Goal: Check status: Check status

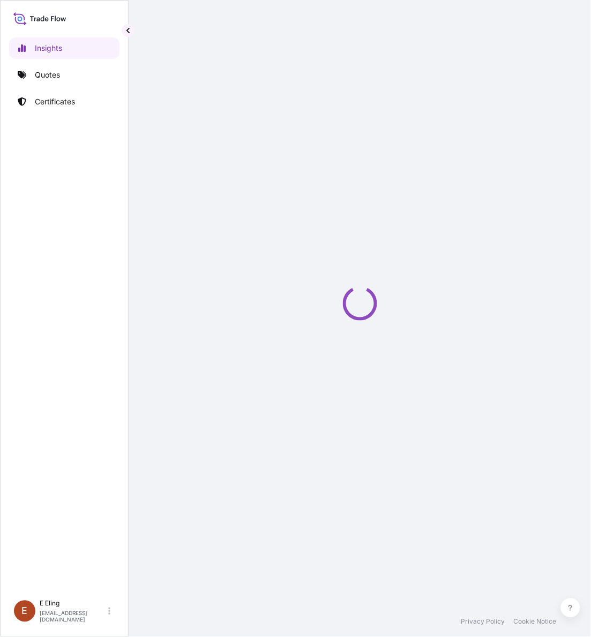
select select "2025"
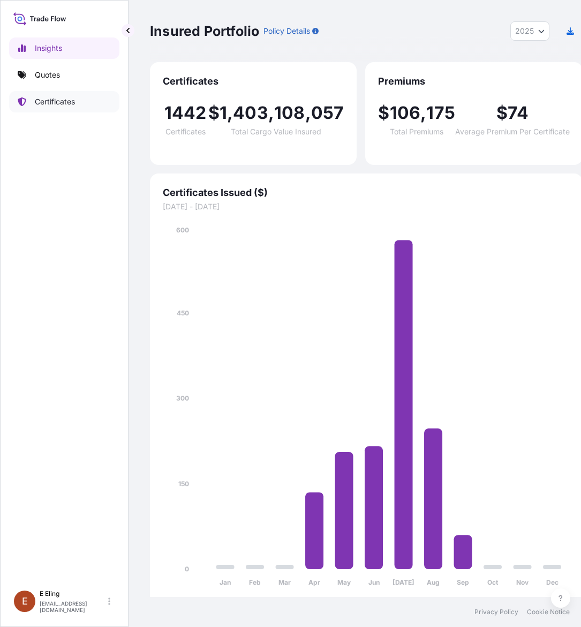
click at [59, 100] on p "Certificates" at bounding box center [55, 101] width 40 height 11
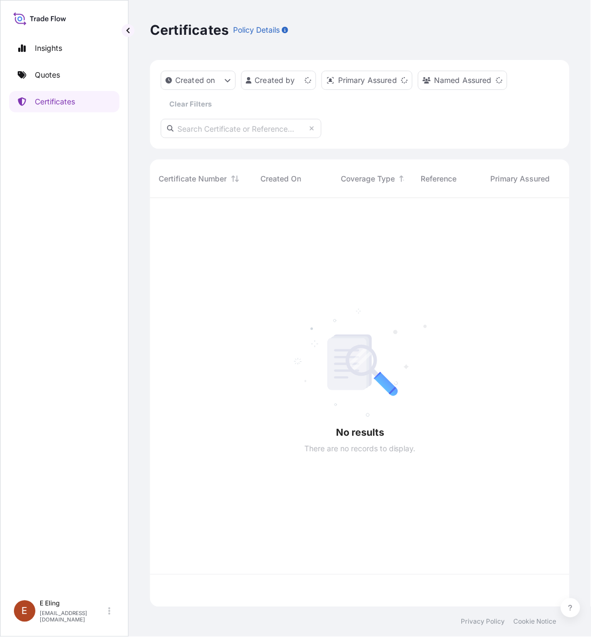
scroll to position [405, 410]
click at [226, 130] on input "text" at bounding box center [241, 128] width 161 height 19
paste input "AMST234546ZJZJ"
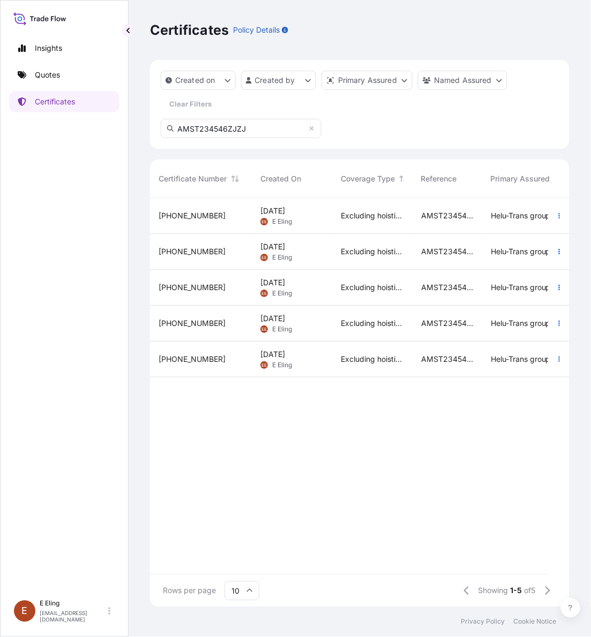
type input "AMST234546ZJZJ"
click at [557, 214] on icon "button" at bounding box center [559, 216] width 6 height 6
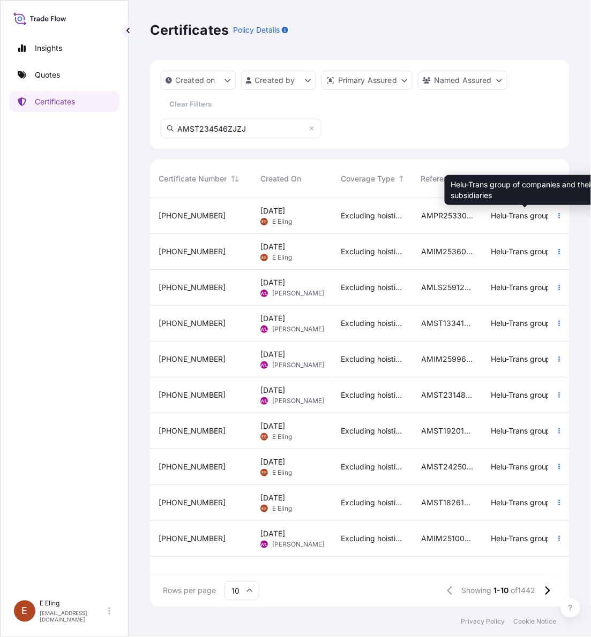
click at [518, 220] on span "Helu-Trans group of companies and their subsidiaries" at bounding box center [525, 215] width 69 height 11
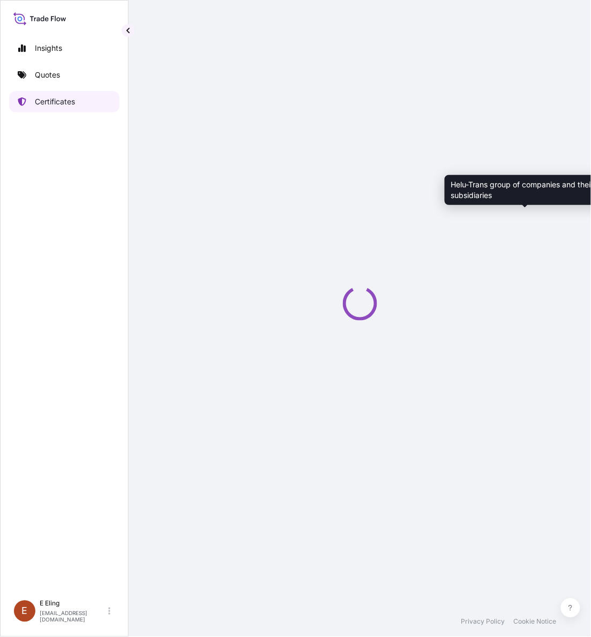
click at [62, 104] on p "Certificates" at bounding box center [55, 101] width 40 height 11
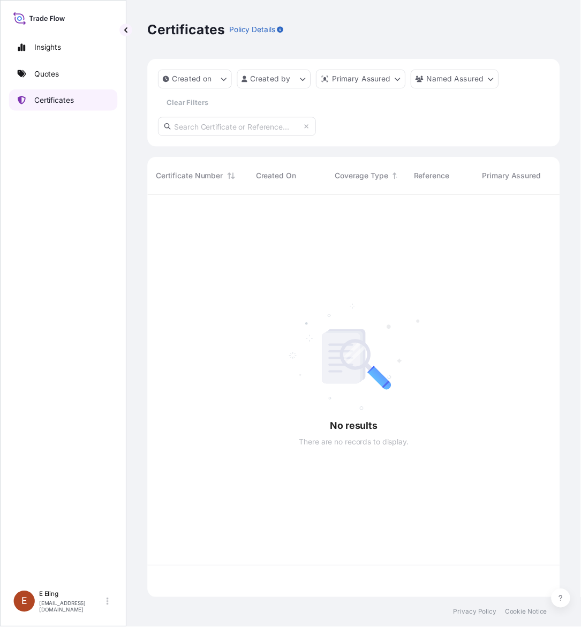
scroll to position [405, 410]
drag, startPoint x: 251, startPoint y: 112, endPoint x: 251, endPoint y: 123, distance: 10.7
click at [251, 113] on div "Created on Created by Primary Assured Named Assured Clear Filters" at bounding box center [359, 104] width 419 height 89
click at [250, 123] on input "text" at bounding box center [241, 128] width 161 height 19
paste input "AMST234546ZJZJ"
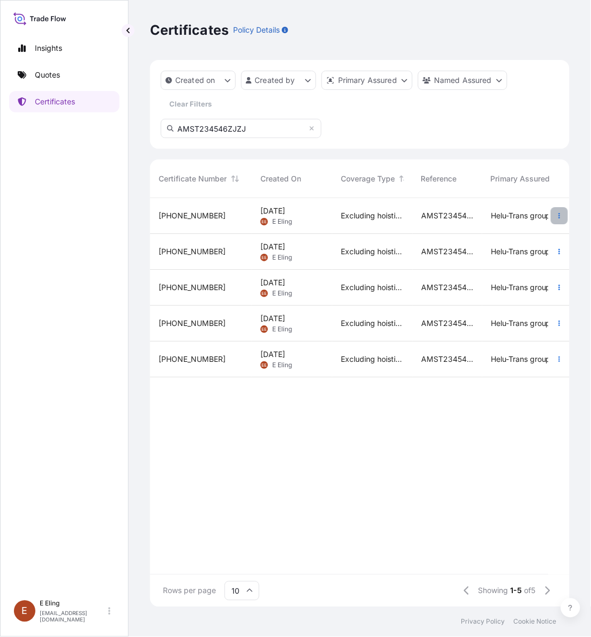
type input "AMST234546ZJZJ"
click at [555, 217] on button "button" at bounding box center [559, 215] width 17 height 17
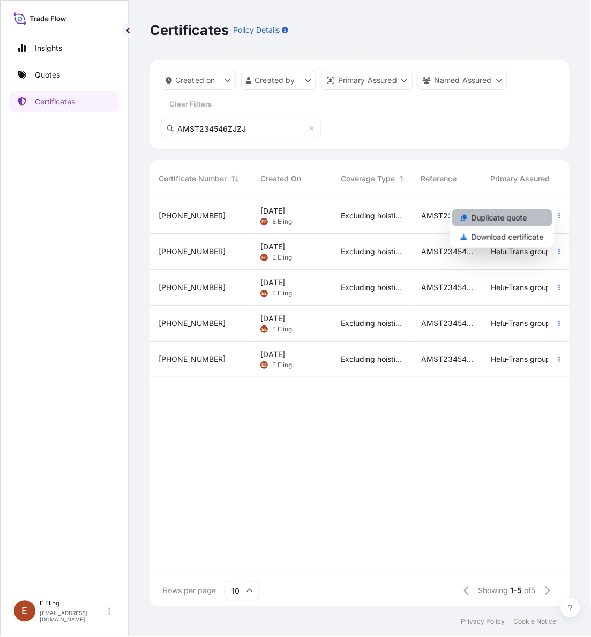
click at [520, 224] on link "Duplicate quote" at bounding box center [502, 217] width 100 height 17
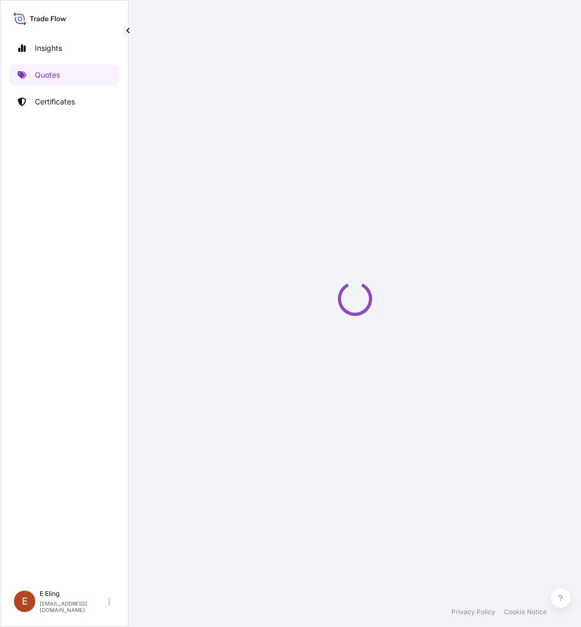
select select "STORAGE"
select select "Storage"
select select "[GEOGRAPHIC_DATA]"
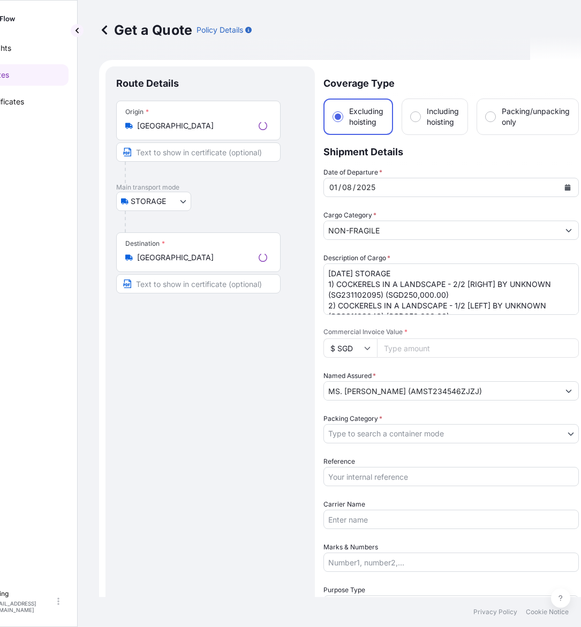
scroll to position [17, 0]
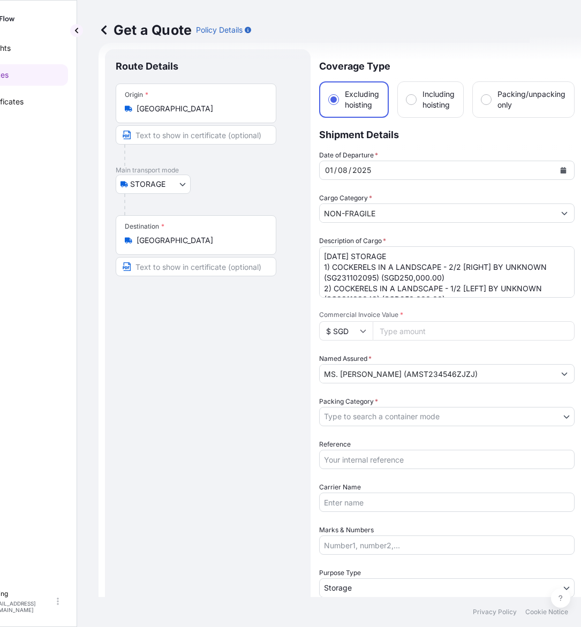
click at [563, 167] on icon "Calendar" at bounding box center [563, 170] width 6 height 6
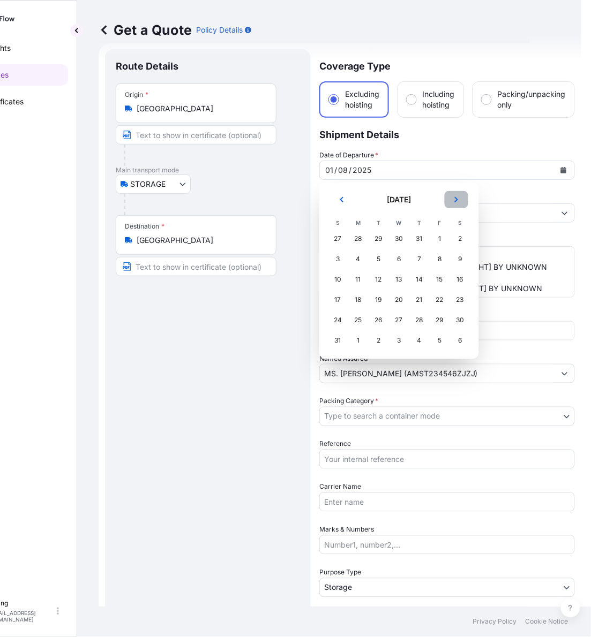
click at [454, 199] on icon "Next" at bounding box center [456, 200] width 6 height 6
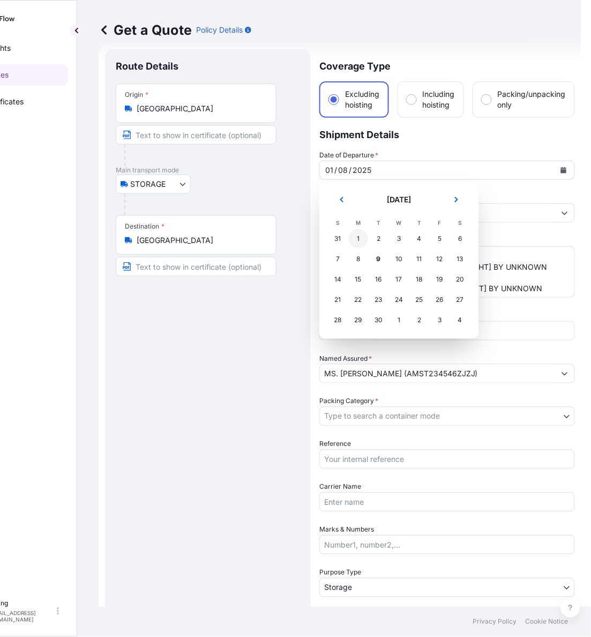
click at [360, 237] on div "1" at bounding box center [358, 238] width 19 height 19
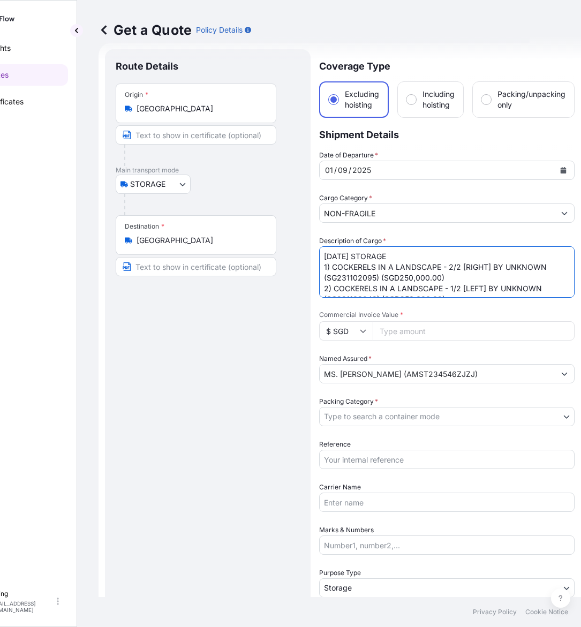
drag, startPoint x: 338, startPoint y: 256, endPoint x: 315, endPoint y: 256, distance: 23.0
click at [315, 256] on form "Route Details Place of loading Road / Inland Road / Inland Origin * [GEOGRAPHIC…" at bounding box center [340, 425] width 483 height 765
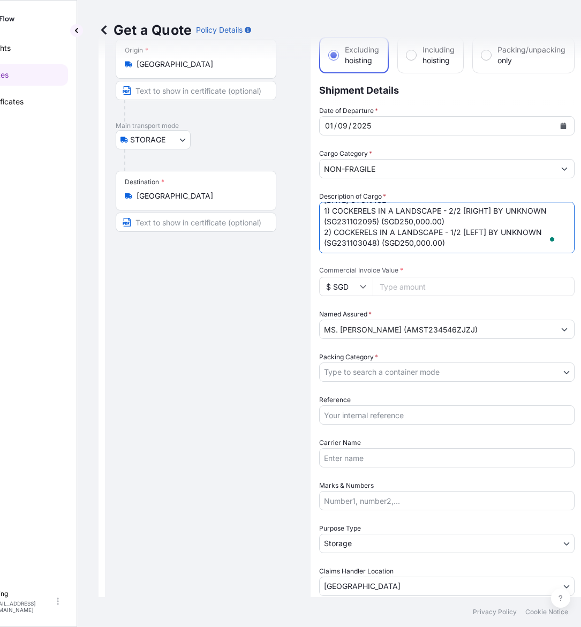
scroll to position [0, 0]
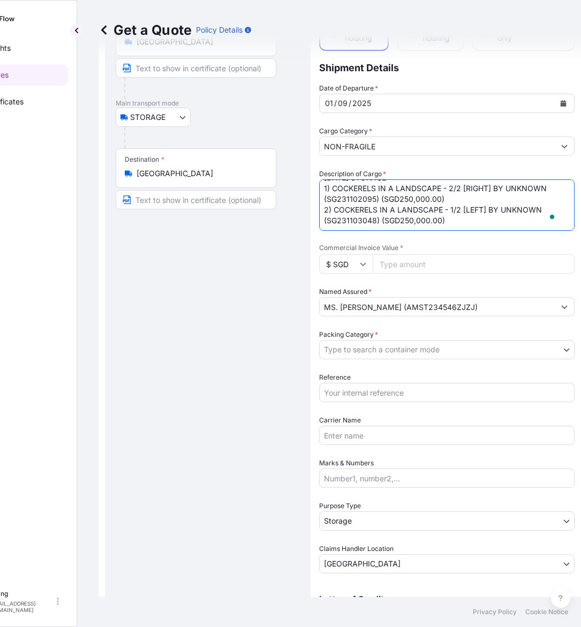
type textarea "[DATE] STORAGE 1) COCKERELS IN A LANDSCAPE - 2/2 [RIGHT] BY UNKNOWN (SG23110209…"
click at [403, 266] on input "Commercial Invoice Value *" at bounding box center [474, 263] width 202 height 19
type input "500000"
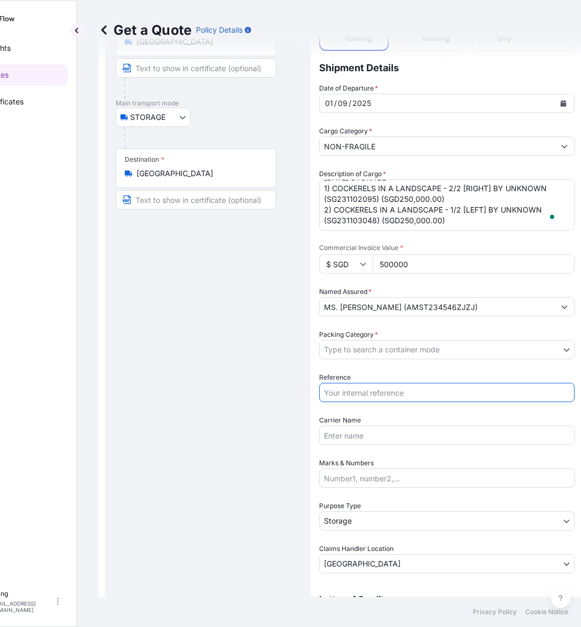
click at [376, 394] on input "Reference" at bounding box center [446, 392] width 255 height 19
paste input "AMST234546ZJZJ"
type input "AMST234546ZJZJ"
click at [395, 264] on input "500000" at bounding box center [474, 263] width 202 height 19
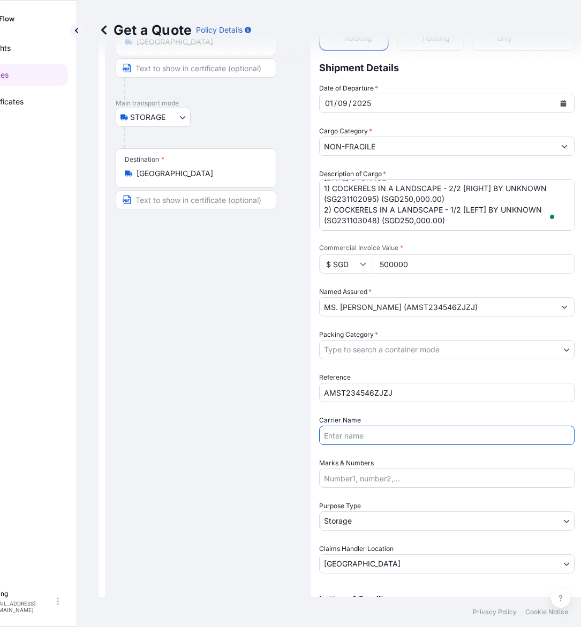
click at [365, 442] on input "Carrier Name" at bounding box center [446, 435] width 255 height 19
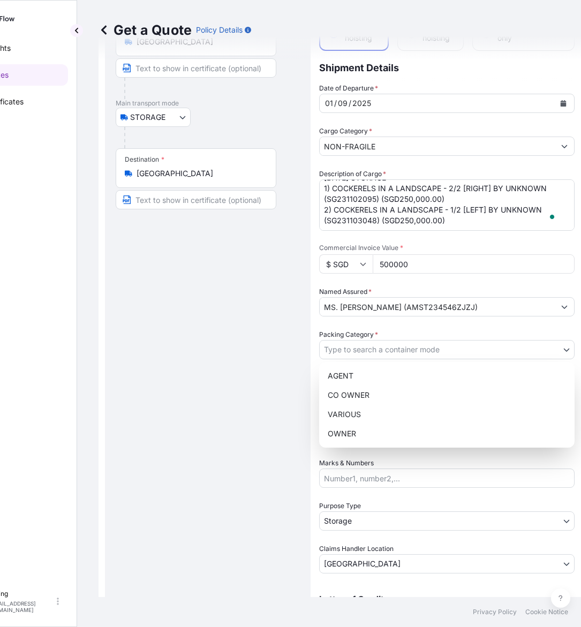
click at [360, 347] on body "Insights Quotes Certificates [PERSON_NAME] [EMAIL_ADDRESS][DOMAIN_NAME] Get a Q…" at bounding box center [234, 313] width 571 height 627
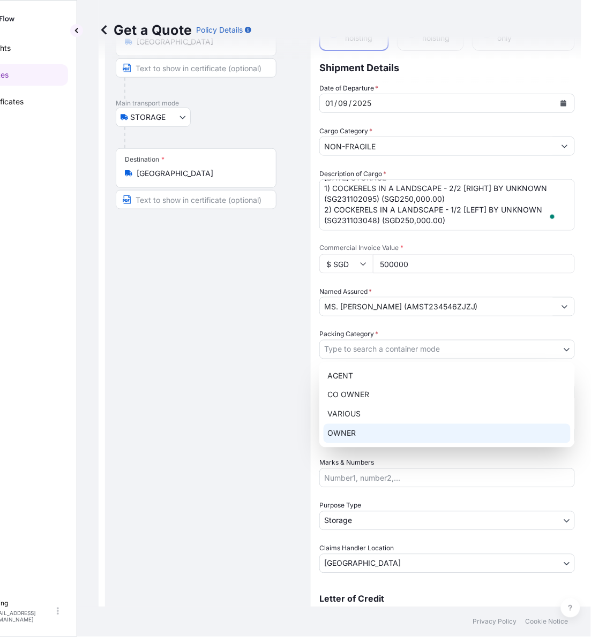
click at [341, 442] on div "OWNER" at bounding box center [446, 433] width 247 height 19
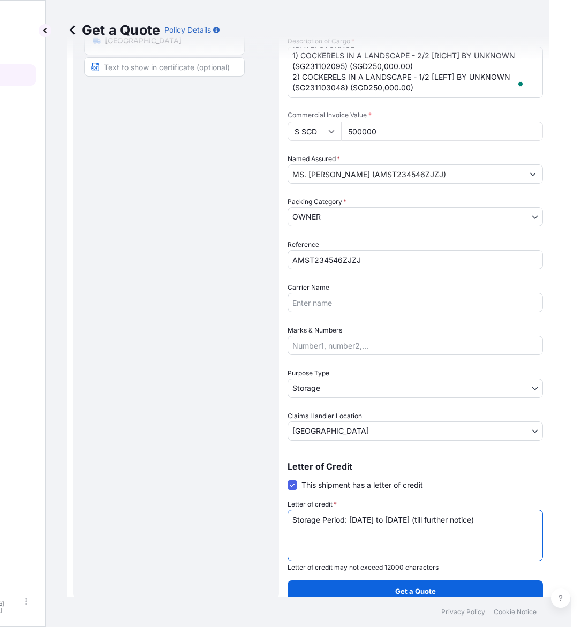
scroll to position [217, 0]
drag, startPoint x: 322, startPoint y: 518, endPoint x: 622, endPoint y: 533, distance: 300.3
click at [498, 533] on html "Insights Quotes Certificates [PERSON_NAME] [EMAIL_ADDRESS][DOMAIN_NAME] Get a Q…" at bounding box center [207, 313] width 581 height 627
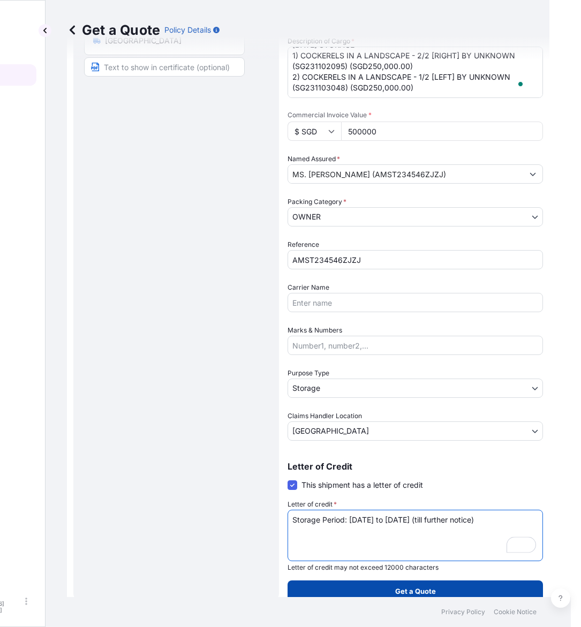
click at [389, 584] on button "Get a Quote" at bounding box center [415, 591] width 255 height 21
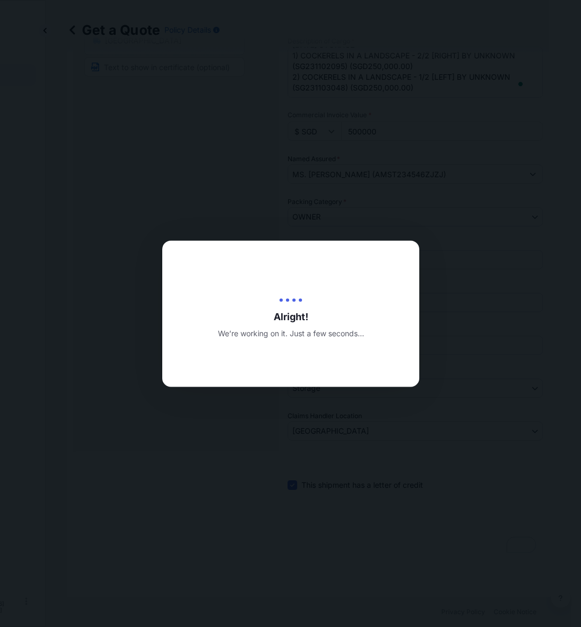
type input "[DATE]"
select select "STORAGE"
select select "Transit"
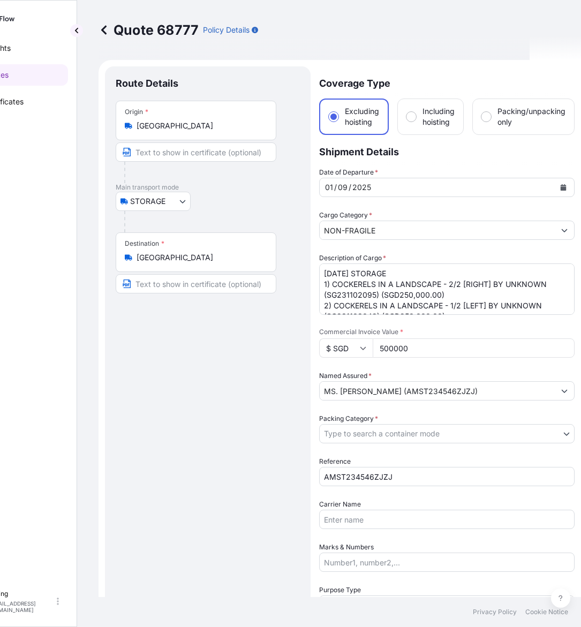
scroll to position [469, 0]
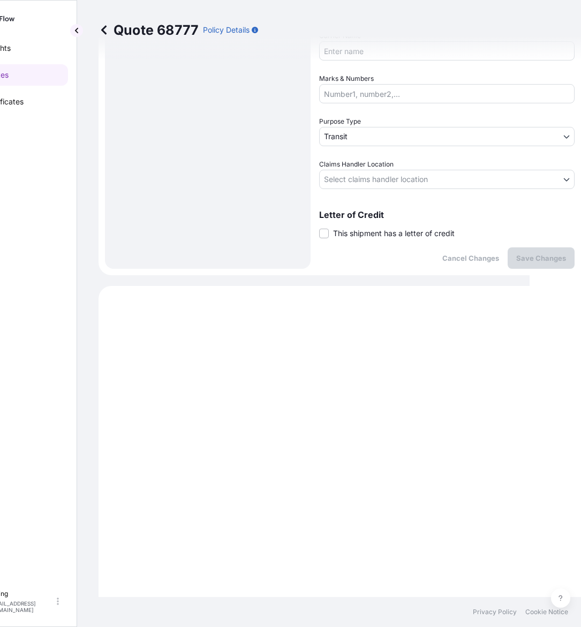
click at [382, 231] on span "This shipment has a letter of credit" at bounding box center [394, 233] width 122 height 11
click at [319, 228] on input "This shipment has a letter of credit" at bounding box center [319, 228] width 0 height 0
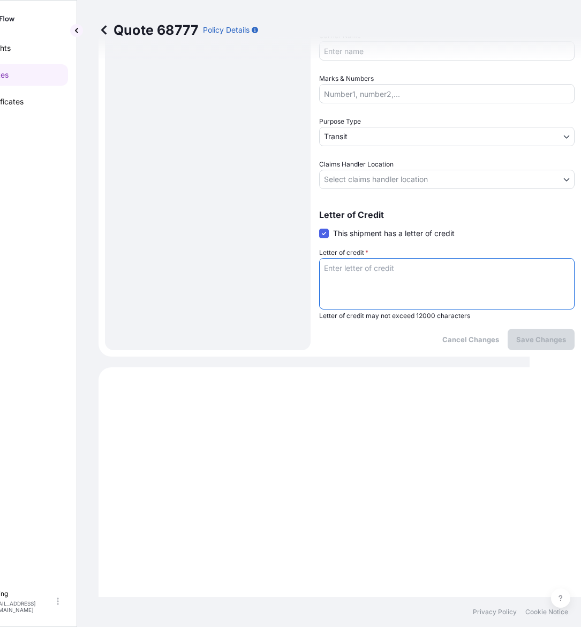
click at [387, 278] on textarea "Letter of credit *" at bounding box center [446, 283] width 255 height 51
paste textarea "Storage Period: [DATE] to [DATE] (till further notice)"
drag, startPoint x: 392, startPoint y: 265, endPoint x: 403, endPoint y: 266, distance: 11.3
click at [403, 266] on textarea "Storage Period: [DATE] to [DATE] (till further notice)" at bounding box center [446, 283] width 255 height 51
drag, startPoint x: 441, startPoint y: 266, endPoint x: 461, endPoint y: 268, distance: 19.9
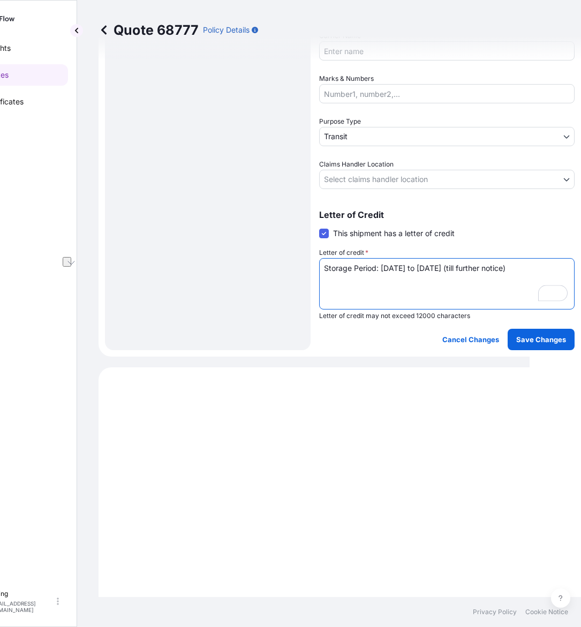
click at [461, 268] on textarea "Storage Period: [DATE] to [DATE] (till further notice)" at bounding box center [446, 283] width 255 height 51
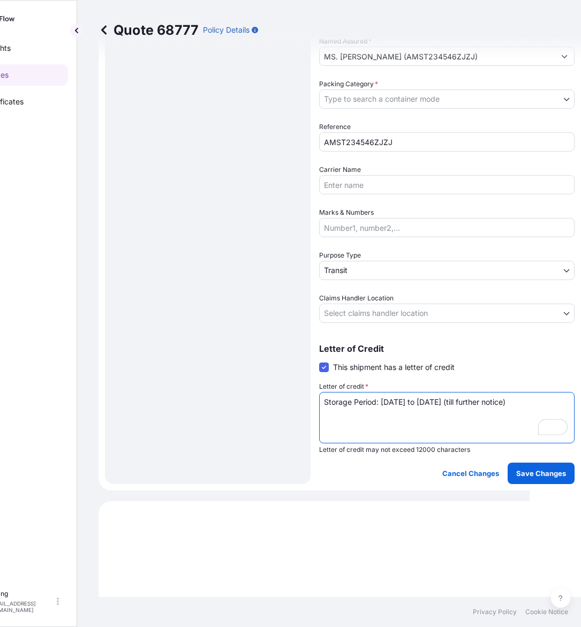
type textarea "Storage Period: [DATE] to [DATE] (till further notice)"
click at [379, 308] on body "Insights Quotes Certificates [PERSON_NAME] [EMAIL_ADDRESS][DOMAIN_NAME] Quote 6…" at bounding box center [239, 313] width 581 height 627
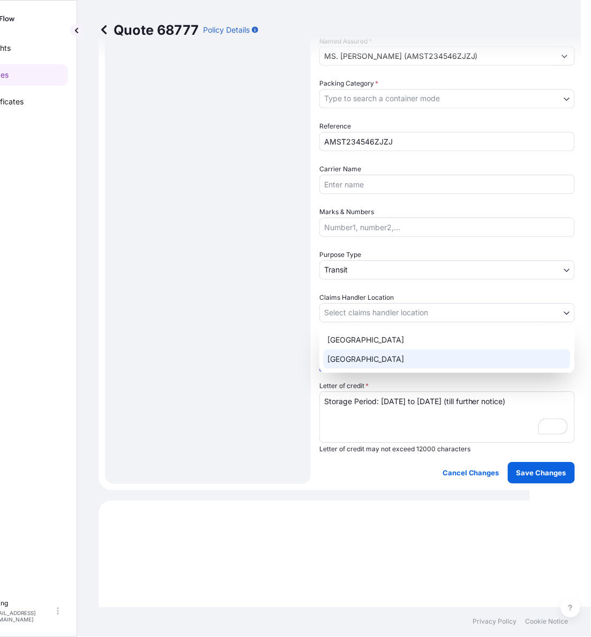
click at [359, 355] on div "[GEOGRAPHIC_DATA]" at bounding box center [446, 359] width 247 height 19
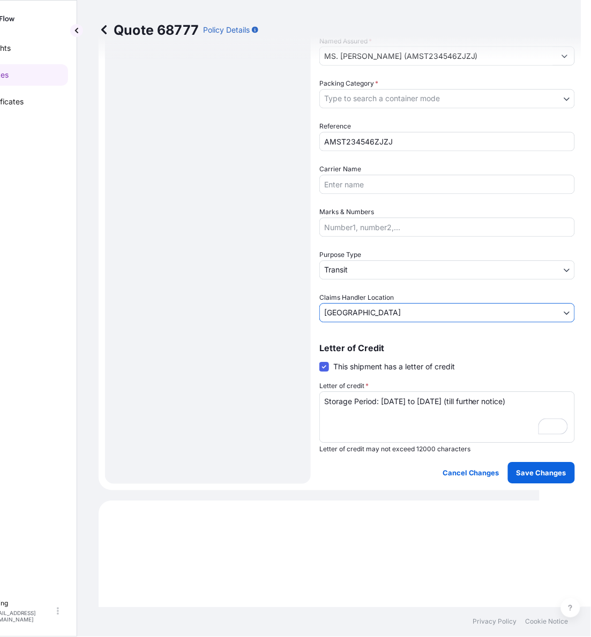
click at [337, 261] on body "Insights Quotes Certificates [PERSON_NAME] [EMAIL_ADDRESS][DOMAIN_NAME] Quote 6…" at bounding box center [244, 318] width 591 height 637
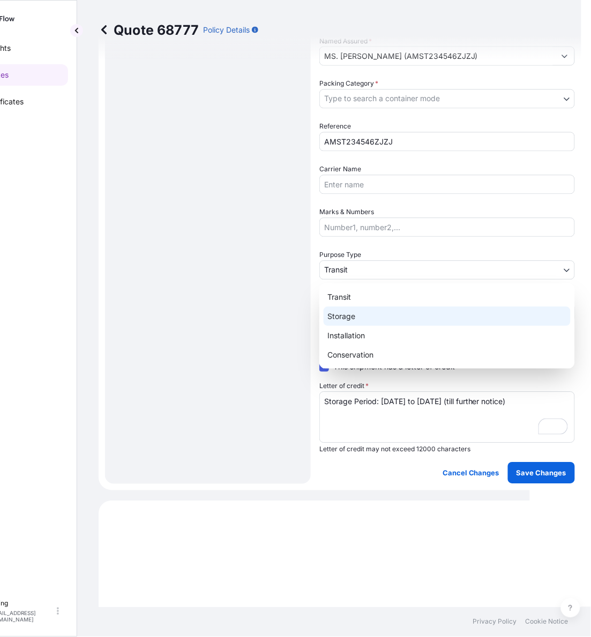
click at [351, 321] on div "Storage" at bounding box center [446, 316] width 247 height 19
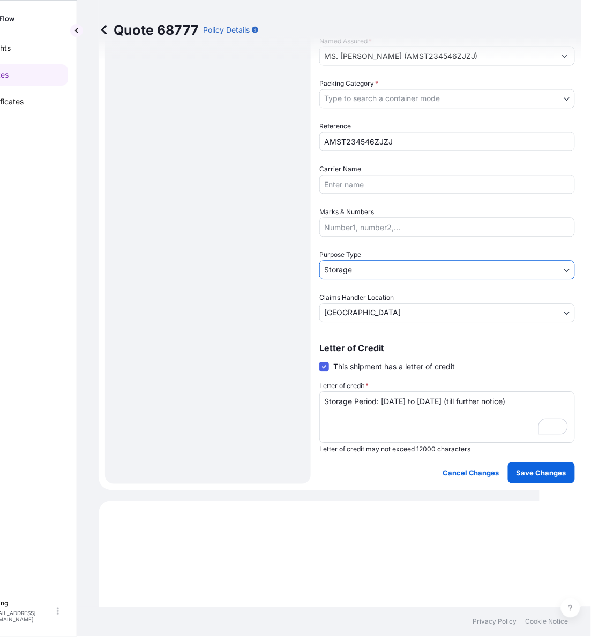
click at [380, 98] on body "Insights Quotes Certificates [PERSON_NAME] [EMAIL_ADDRESS][DOMAIN_NAME] Quote 6…" at bounding box center [244, 318] width 591 height 637
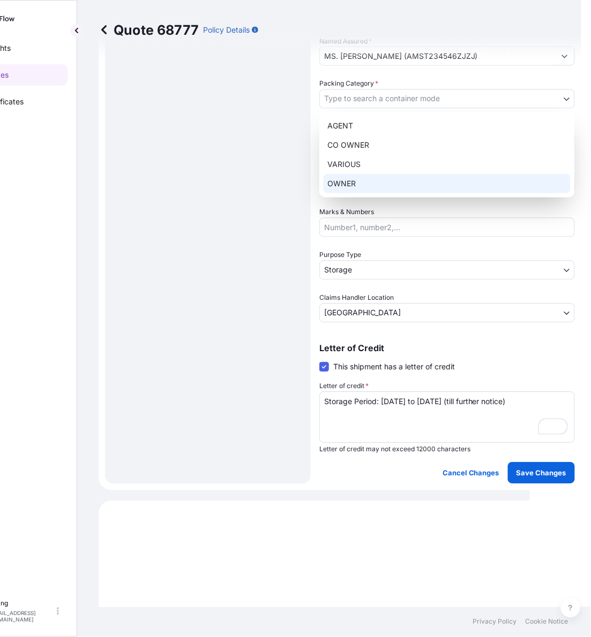
click at [366, 182] on div "OWNER" at bounding box center [446, 183] width 247 height 19
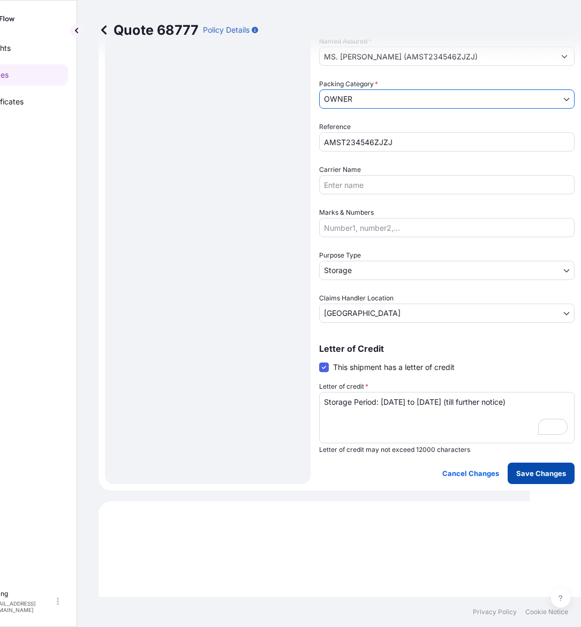
click at [535, 468] on p "Save Changes" at bounding box center [541, 473] width 50 height 11
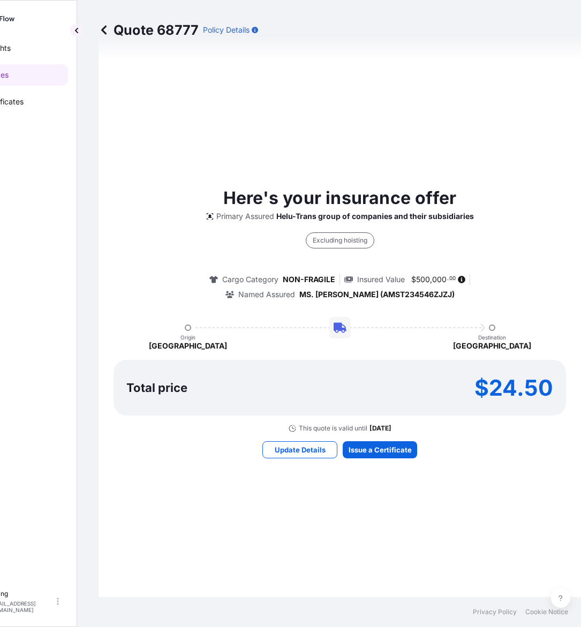
select select "STORAGE"
select select "Storage"
select select "[GEOGRAPHIC_DATA]"
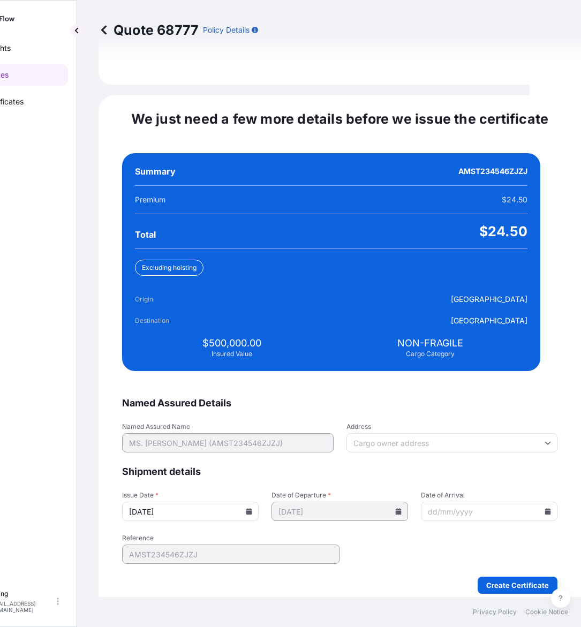
click at [255, 502] on input "[DATE]" at bounding box center [190, 511] width 137 height 19
click at [252, 508] on icon at bounding box center [249, 511] width 6 height 6
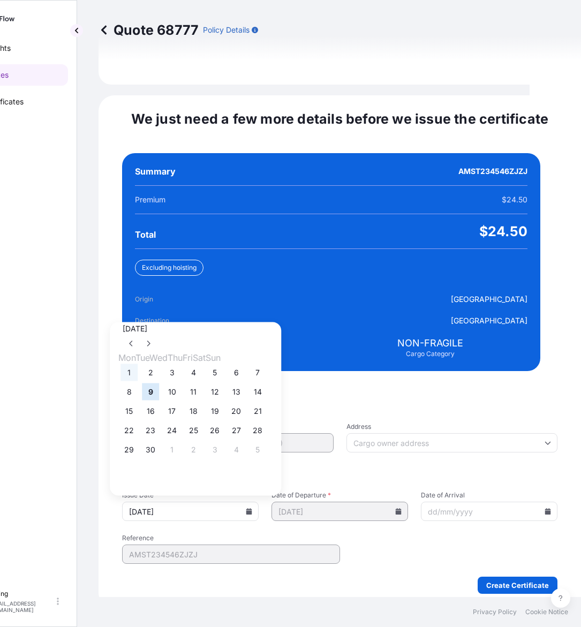
click at [133, 364] on button "1" at bounding box center [129, 372] width 17 height 17
type input "[DATE]"
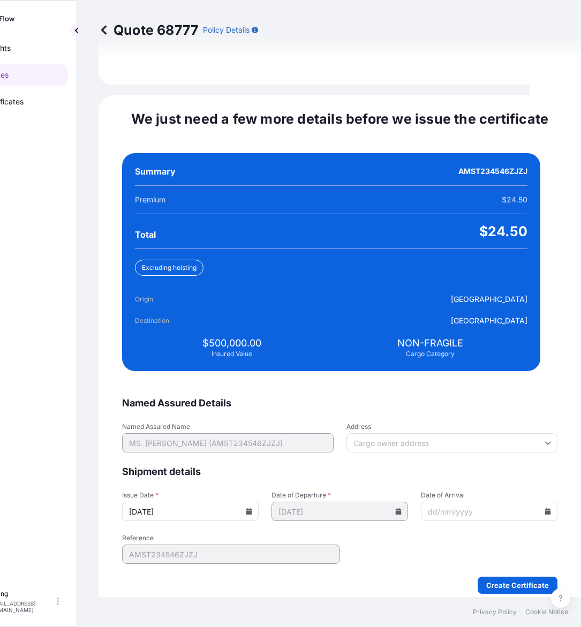
click at [545, 508] on icon at bounding box center [548, 511] width 6 height 6
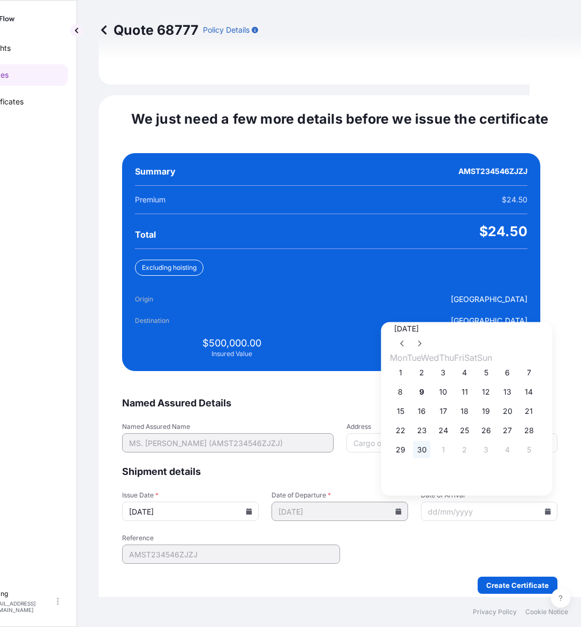
click at [423, 443] on button "30" at bounding box center [421, 449] width 17 height 17
type input "[DATE]"
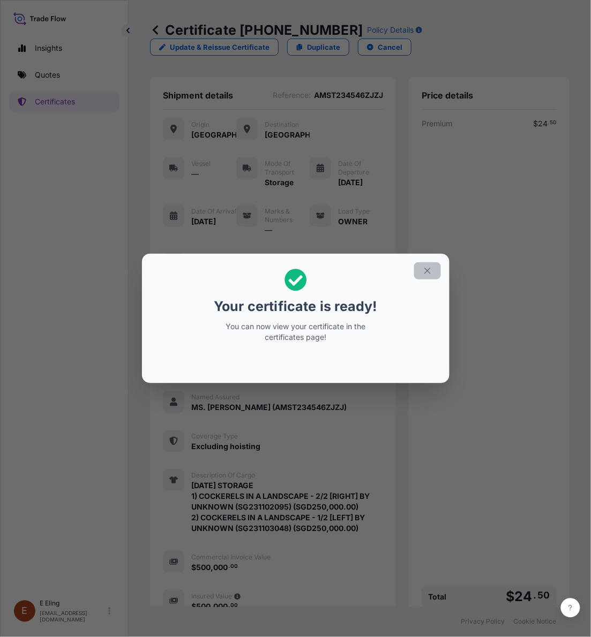
click at [426, 270] on icon "button" at bounding box center [428, 271] width 10 height 10
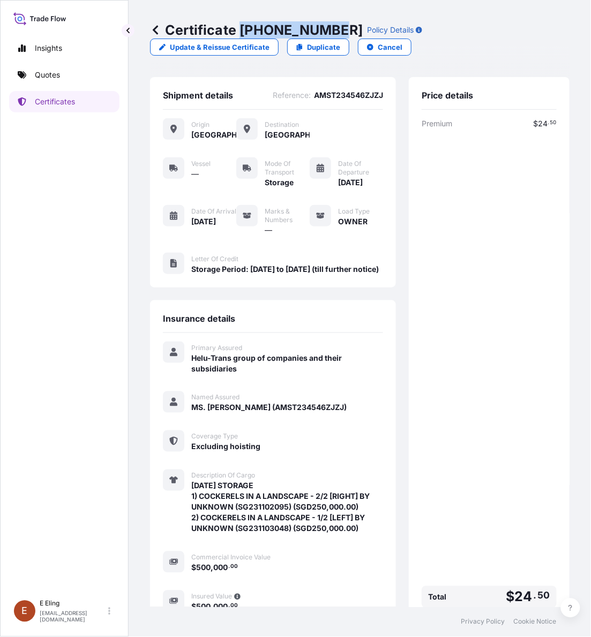
drag, startPoint x: 239, startPoint y: 30, endPoint x: 333, endPoint y: 26, distance: 93.8
click at [333, 26] on p "Certificate [PHONE_NUMBER]" at bounding box center [256, 29] width 213 height 17
copy p "[PHONE_NUMBER]"
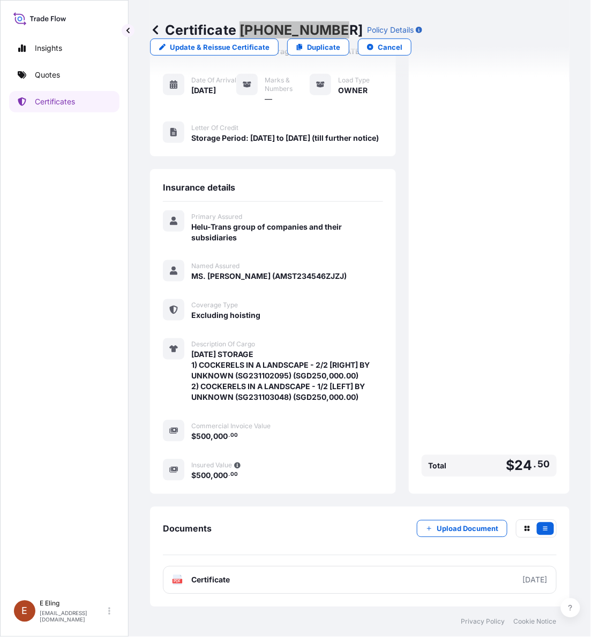
scroll to position [137, 0]
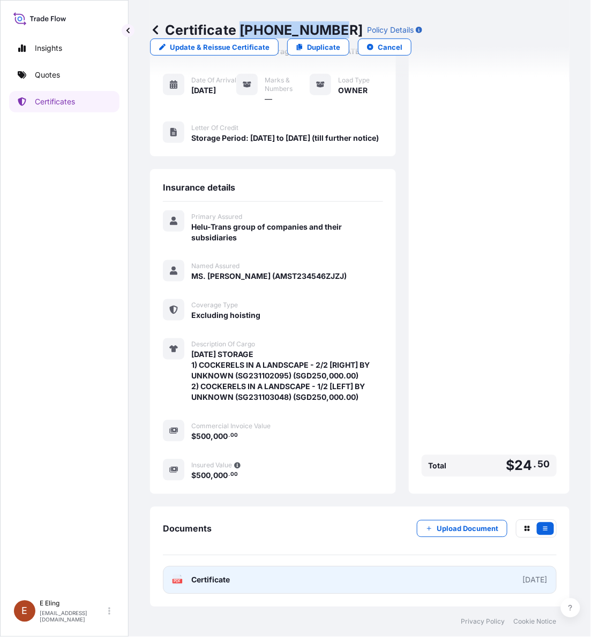
click at [364, 572] on link "PDF Certificate [DATE]" at bounding box center [360, 581] width 394 height 28
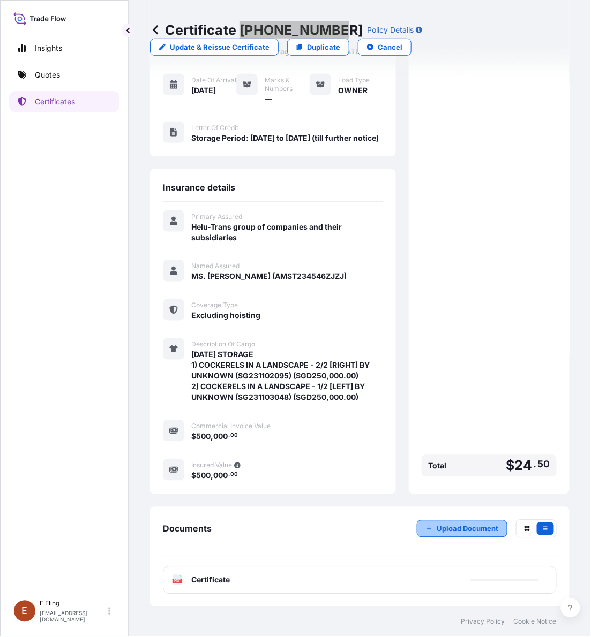
click at [455, 531] on p "Upload Document" at bounding box center [467, 529] width 62 height 11
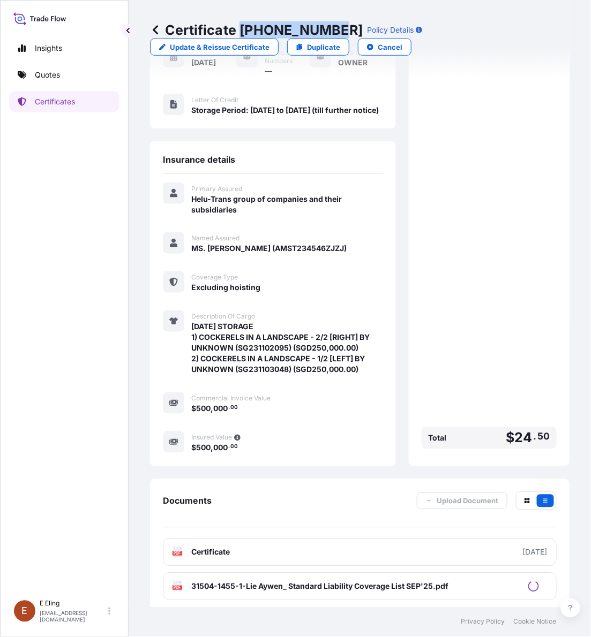
scroll to position [171, 0]
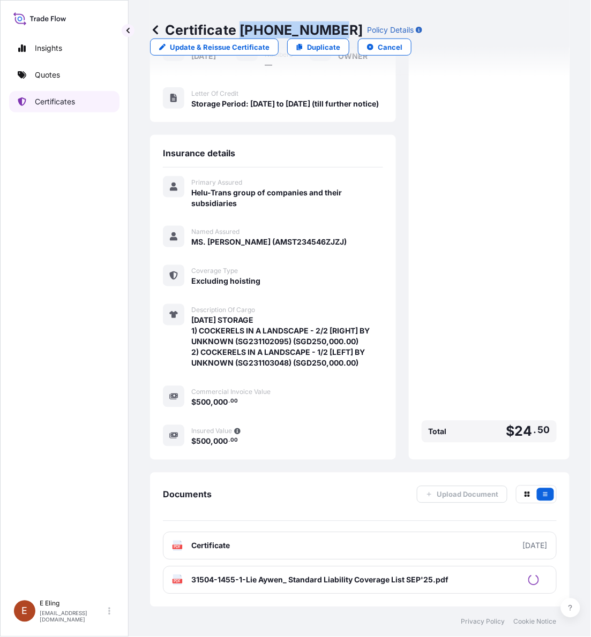
click at [94, 103] on link "Certificates" at bounding box center [64, 101] width 110 height 21
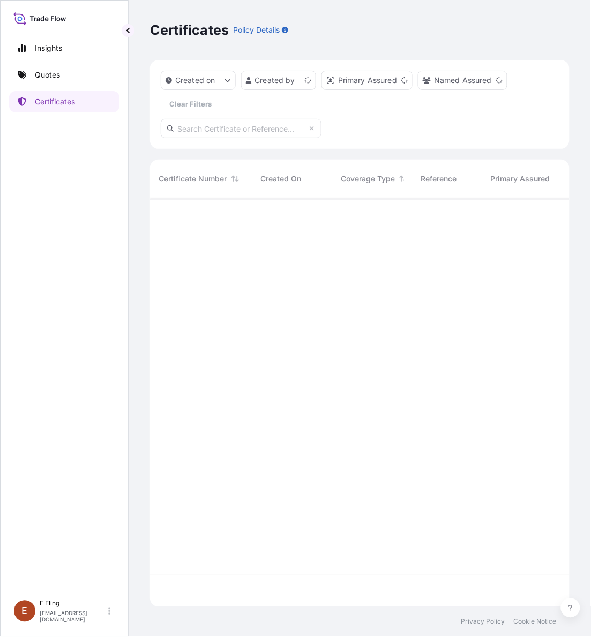
scroll to position [405, 410]
